Goal: Navigation & Orientation: Find specific page/section

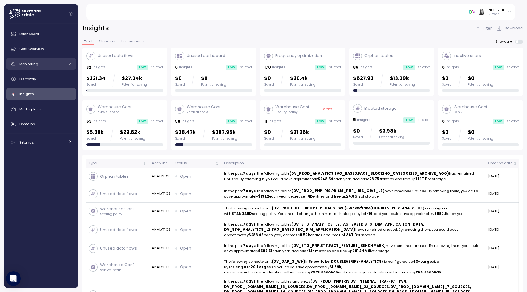
click at [52, 67] on div "Monitoring" at bounding box center [42, 64] width 46 height 6
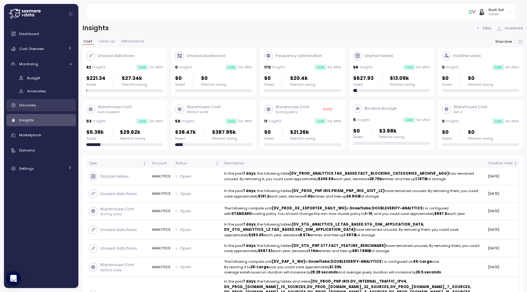
click at [46, 109] on link "Discovery" at bounding box center [41, 105] width 70 height 12
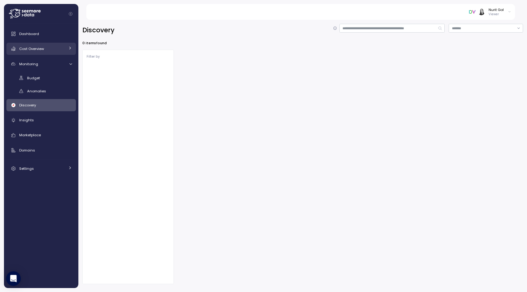
click at [24, 48] on span "Cost Overview" at bounding box center [31, 48] width 25 height 5
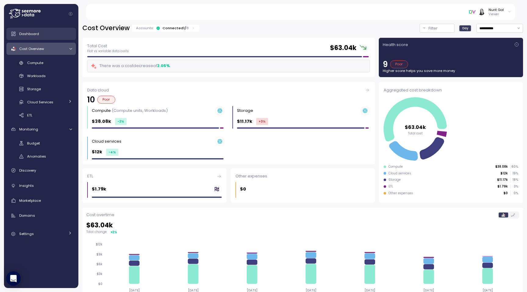
click at [44, 37] on div "Dashboard" at bounding box center [45, 34] width 53 height 6
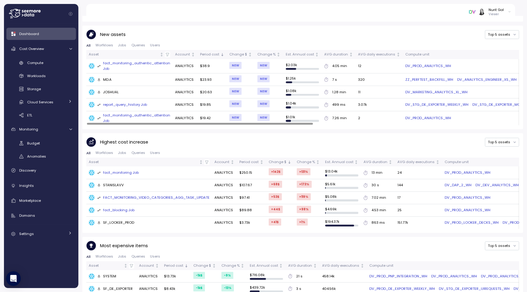
scroll to position [289, 0]
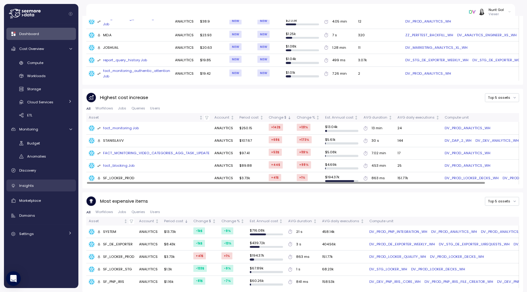
click at [28, 190] on link "Insights" at bounding box center [41, 186] width 70 height 12
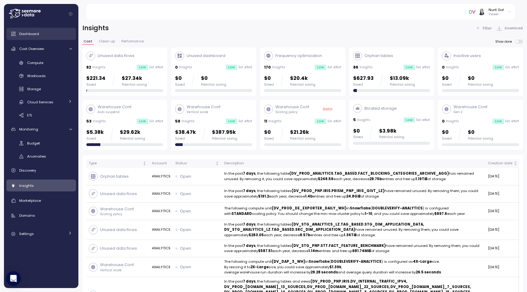
click at [30, 38] on link "Dashboard" at bounding box center [41, 34] width 70 height 12
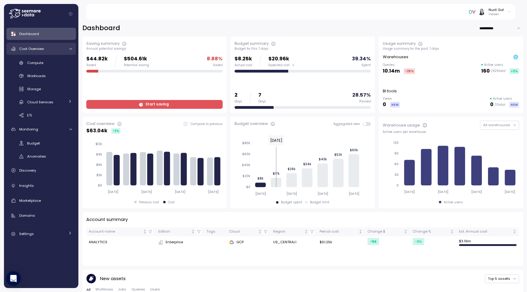
click at [27, 51] on span "Cost Overview" at bounding box center [31, 48] width 25 height 5
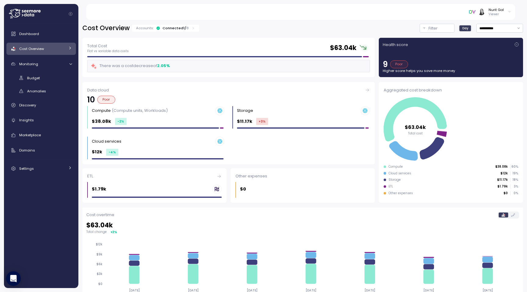
click at [27, 51] on span "Cost Overview" at bounding box center [31, 48] width 25 height 5
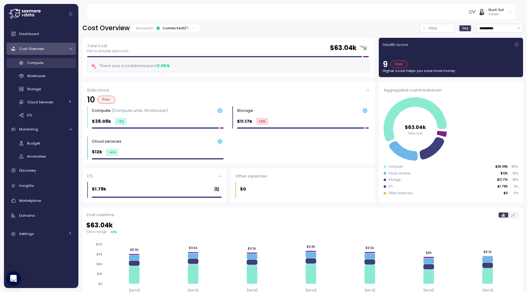
click at [31, 61] on span "Compute" at bounding box center [35, 62] width 16 height 5
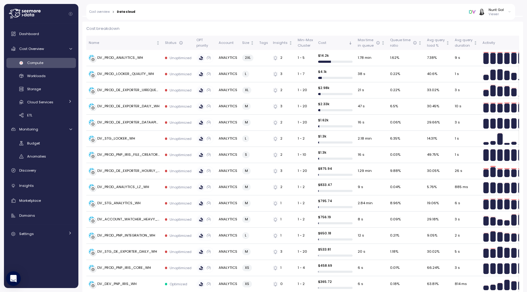
scroll to position [153, 0]
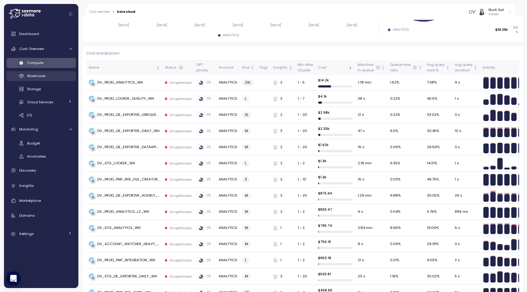
click at [48, 80] on link "Workloads" at bounding box center [41, 76] width 70 height 10
